Goal: Entertainment & Leisure: Consume media (video, audio)

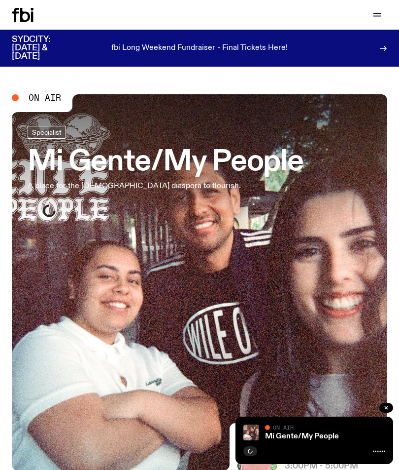
click at [21, 16] on icon at bounding box center [25, 15] width 10 height 14
click at [45, 100] on span "On Air" at bounding box center [45, 97] width 33 height 9
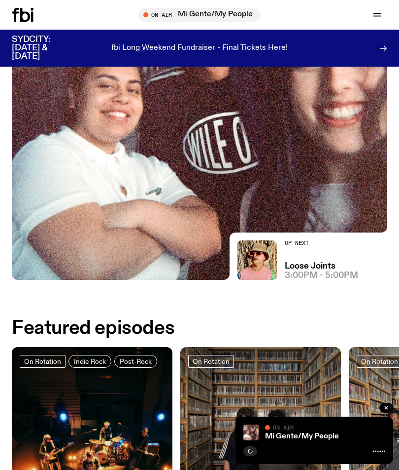
scroll to position [193, 0]
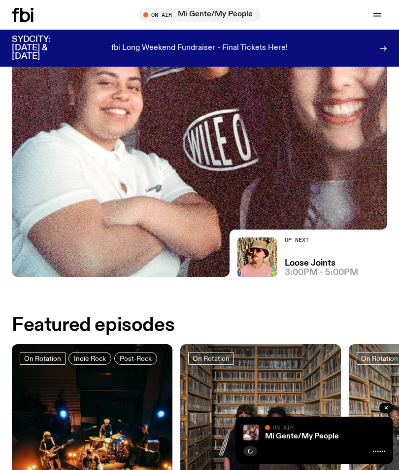
click at [323, 254] on div "Up Next Loose Joints 3:00pm - 5:00pm" at bounding box center [321, 256] width 73 height 39
click at [312, 274] on span "3:00pm - 5:00pm" at bounding box center [321, 272] width 73 height 8
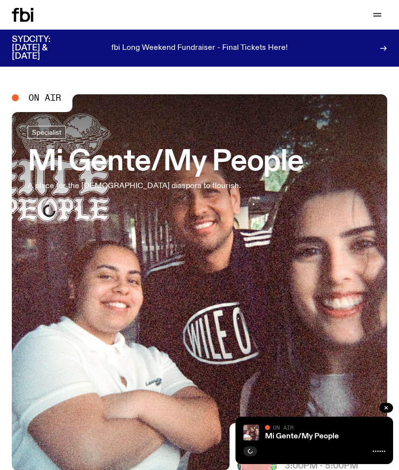
click at [44, 100] on span "On Air" at bounding box center [45, 97] width 33 height 9
click at [393, 51] on div "SYDCITY: OCTOBER 3 & 4 fbi Long Weekend Fundraiser - Final Tickets Here!" at bounding box center [199, 48] width 399 height 37
click at [50, 44] on h3 "SYDCITY: [DATE] & [DATE]" at bounding box center [43, 48] width 63 height 25
click at [46, 101] on span "On Air" at bounding box center [45, 97] width 33 height 9
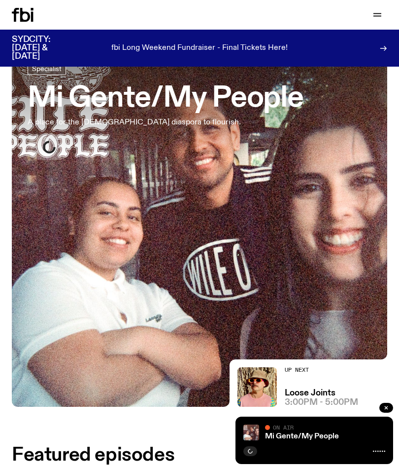
scroll to position [139, 0]
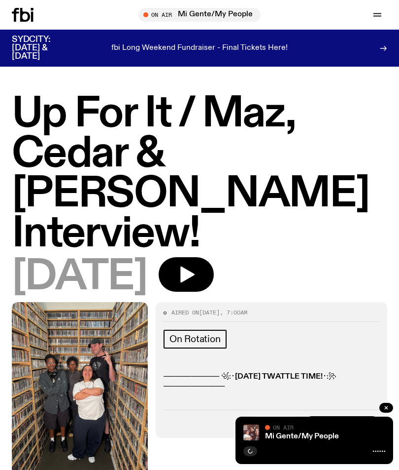
click at [382, 412] on button "button" at bounding box center [387, 407] width 14 height 10
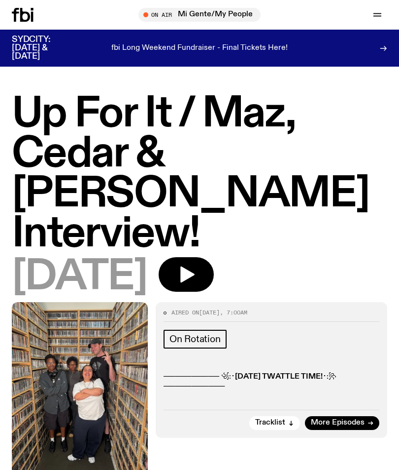
click at [29, 17] on icon at bounding box center [25, 15] width 10 height 14
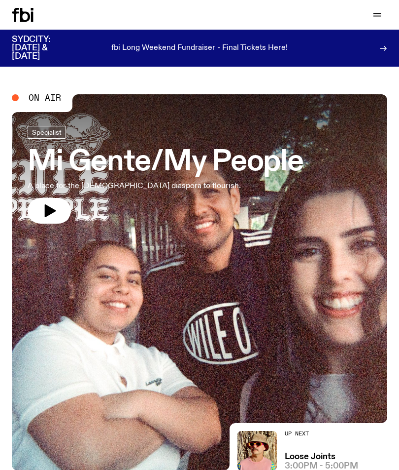
click at [47, 209] on icon "button" at bounding box center [50, 210] width 11 height 13
